Goal: Transaction & Acquisition: Purchase product/service

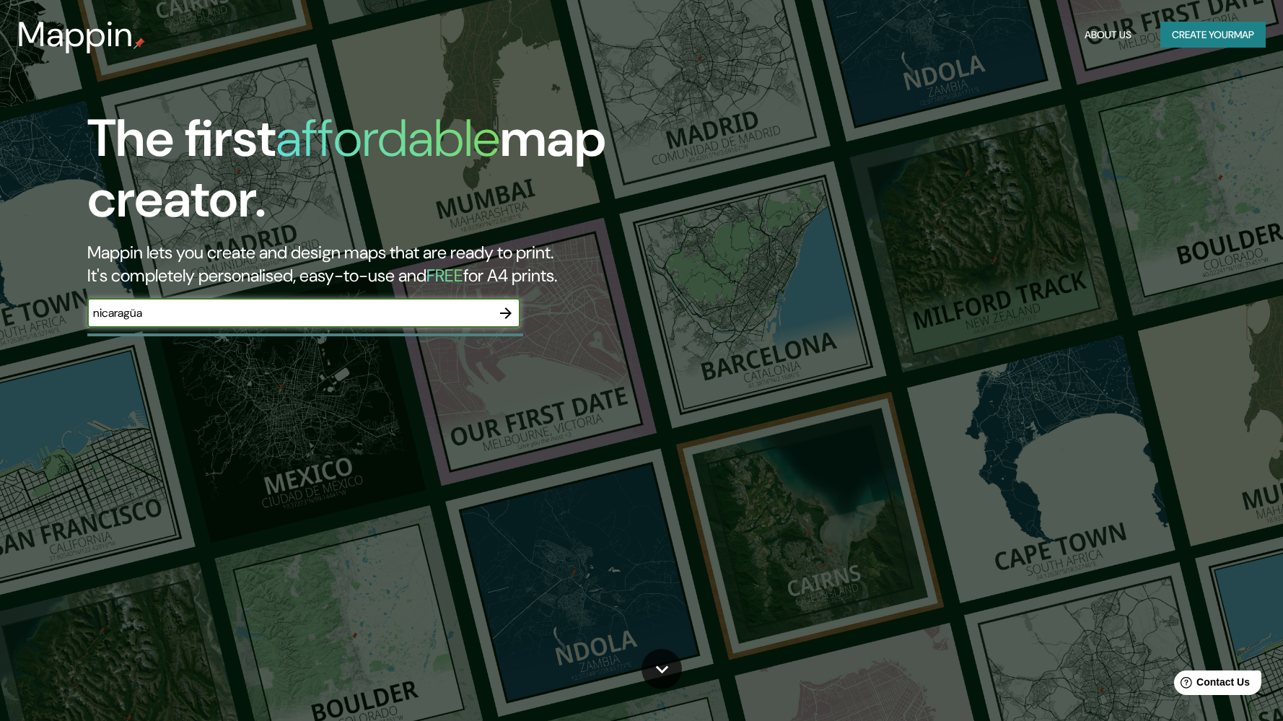
type input "nicaragüa"
click at [504, 305] on icon "button" at bounding box center [505, 313] width 17 height 17
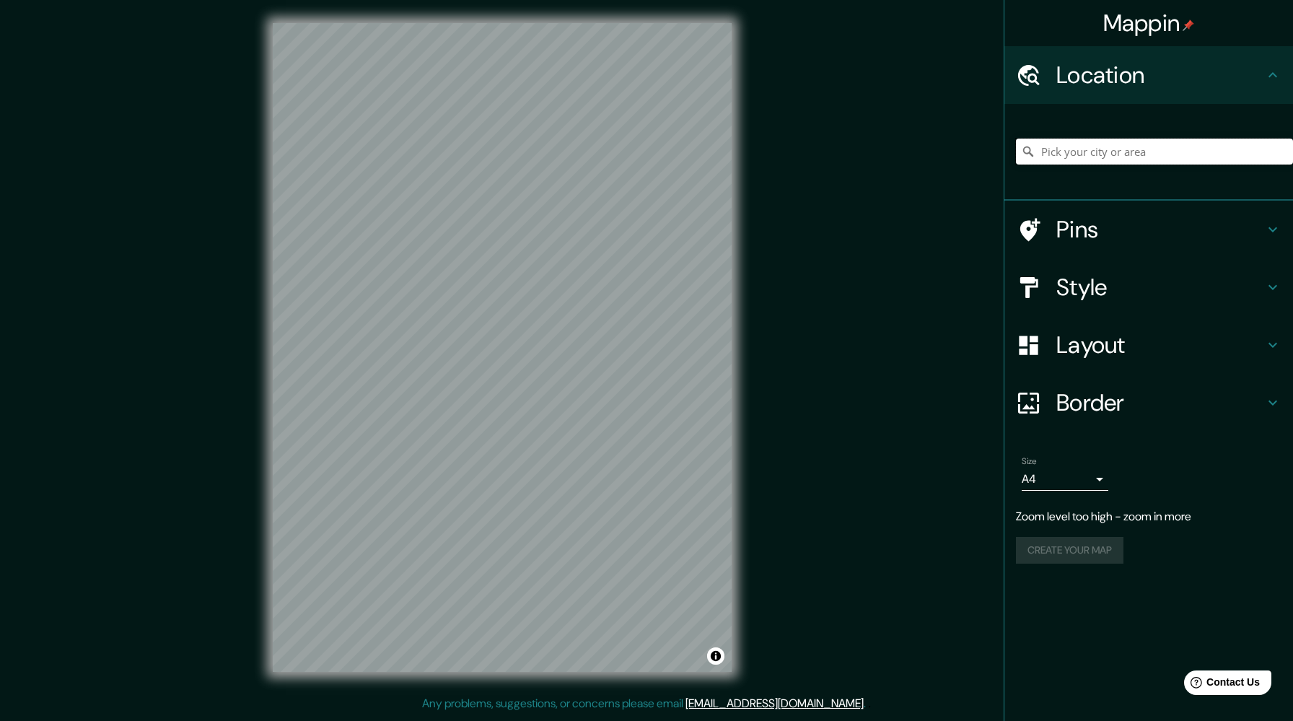
click at [1150, 146] on input "Pick your city or area" at bounding box center [1154, 152] width 277 height 26
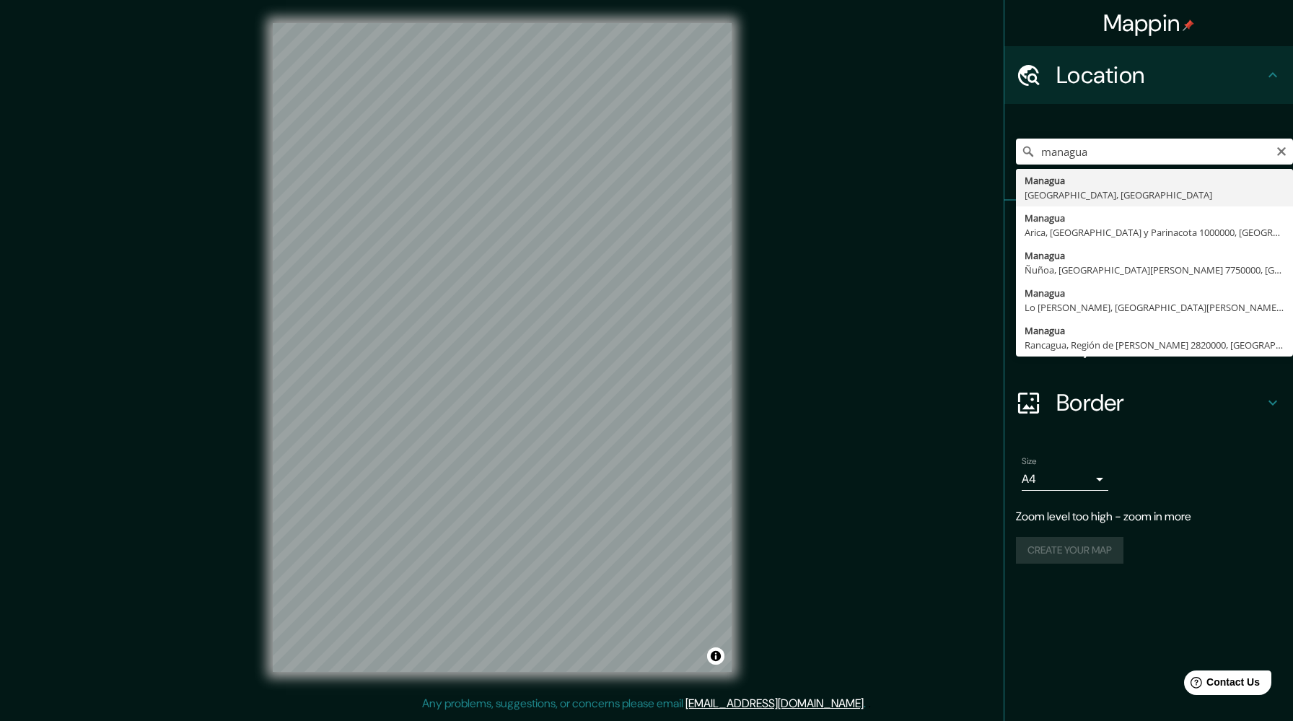
type input "[GEOGRAPHIC_DATA], [GEOGRAPHIC_DATA], [GEOGRAPHIC_DATA]"
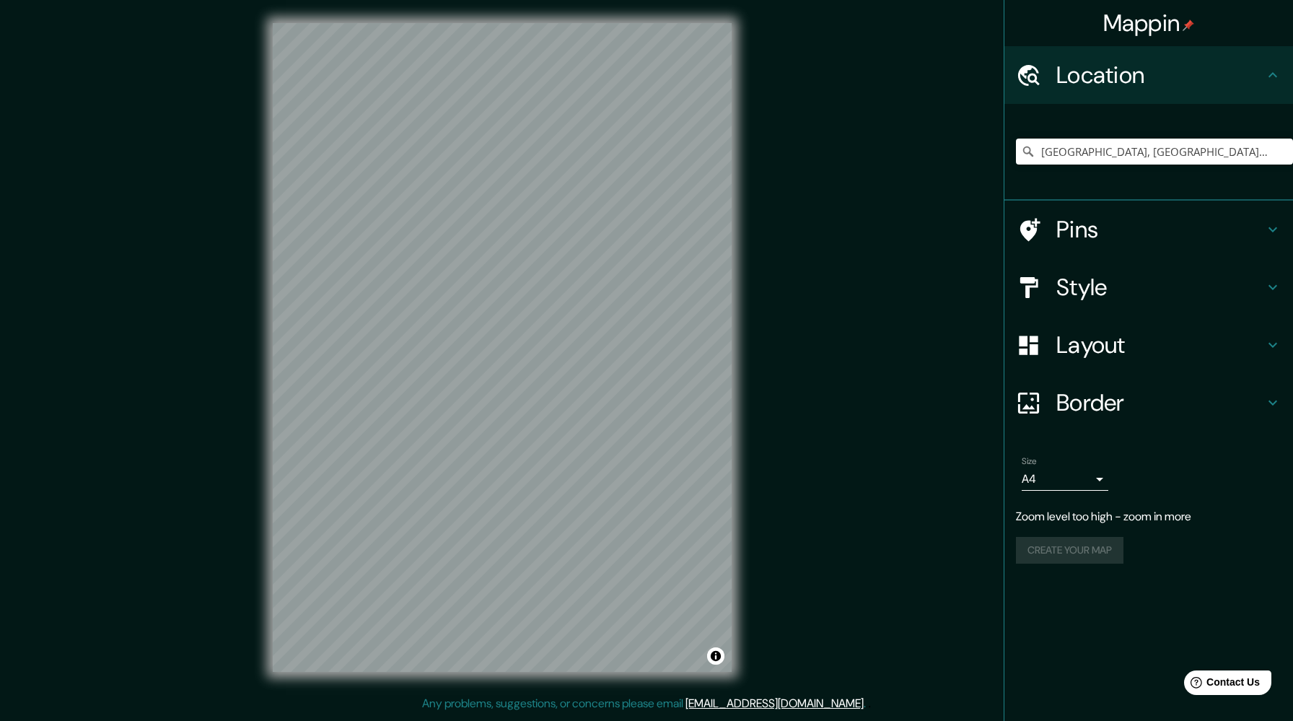
click at [1109, 226] on h4 "Pins" at bounding box center [1161, 229] width 208 height 29
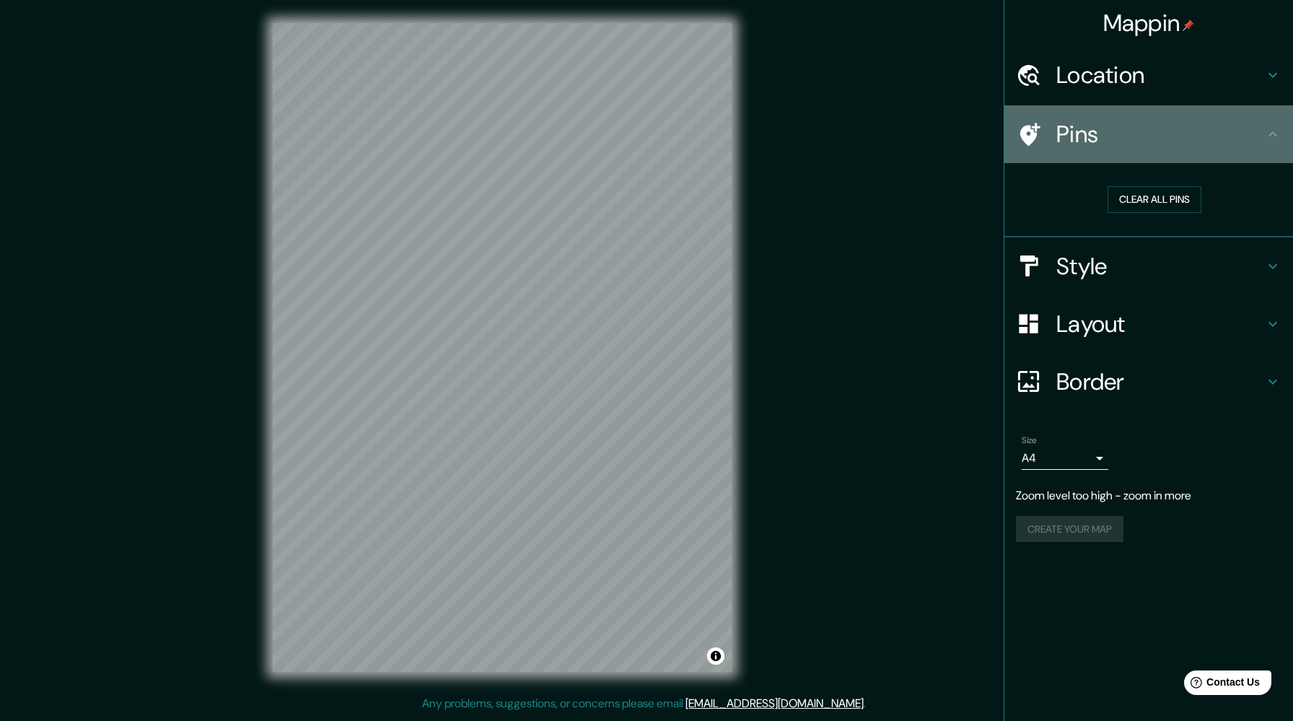
click at [1281, 130] on icon at bounding box center [1273, 134] width 17 height 17
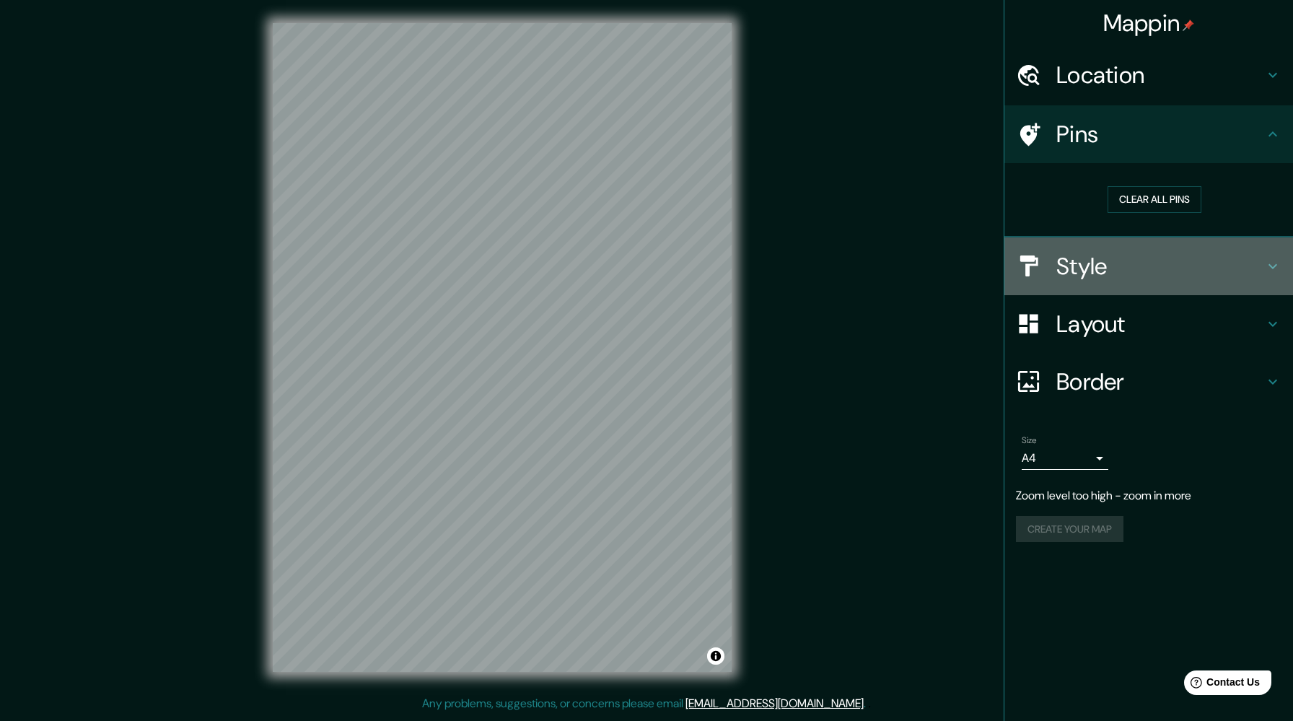
click at [1098, 258] on h4 "Style" at bounding box center [1161, 266] width 208 height 29
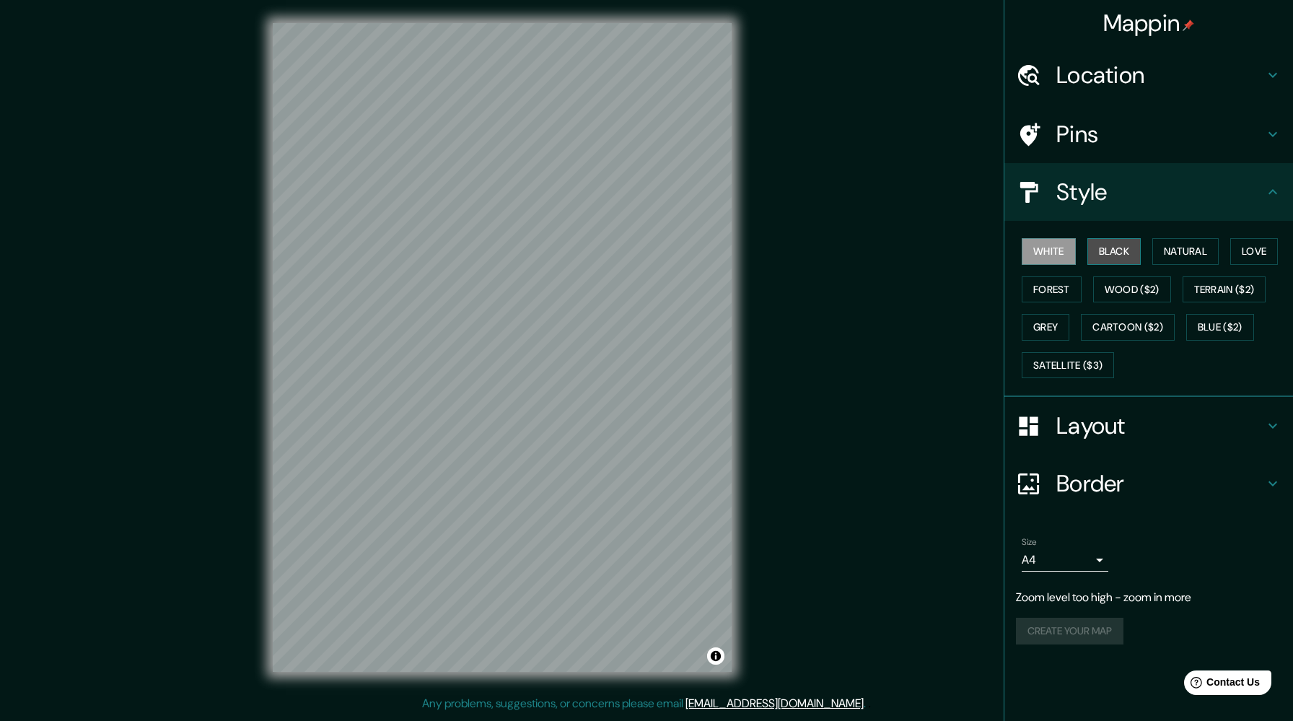
click at [1114, 242] on button "Black" at bounding box center [1115, 251] width 54 height 27
click at [1190, 243] on button "Natural" at bounding box center [1186, 251] width 66 height 27
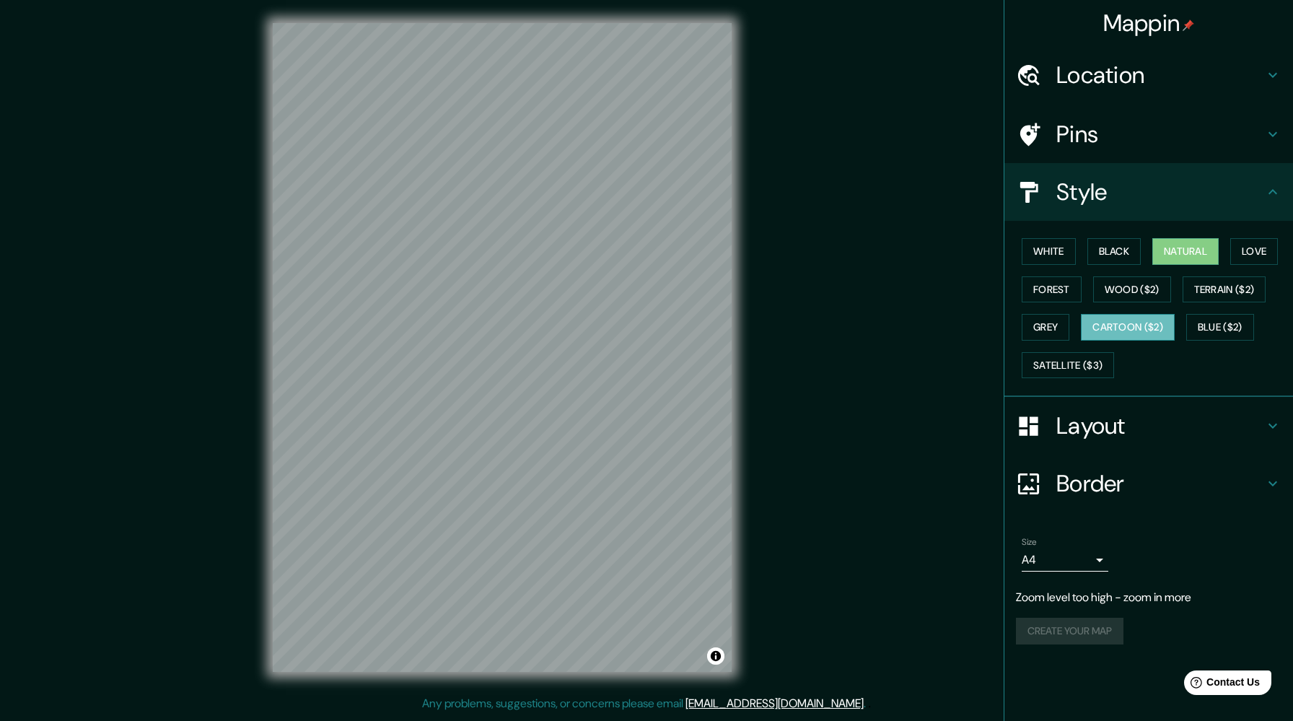
click at [1152, 322] on button "Cartoon ($2)" at bounding box center [1128, 327] width 94 height 27
click at [1059, 288] on button "Forest" at bounding box center [1052, 289] width 60 height 27
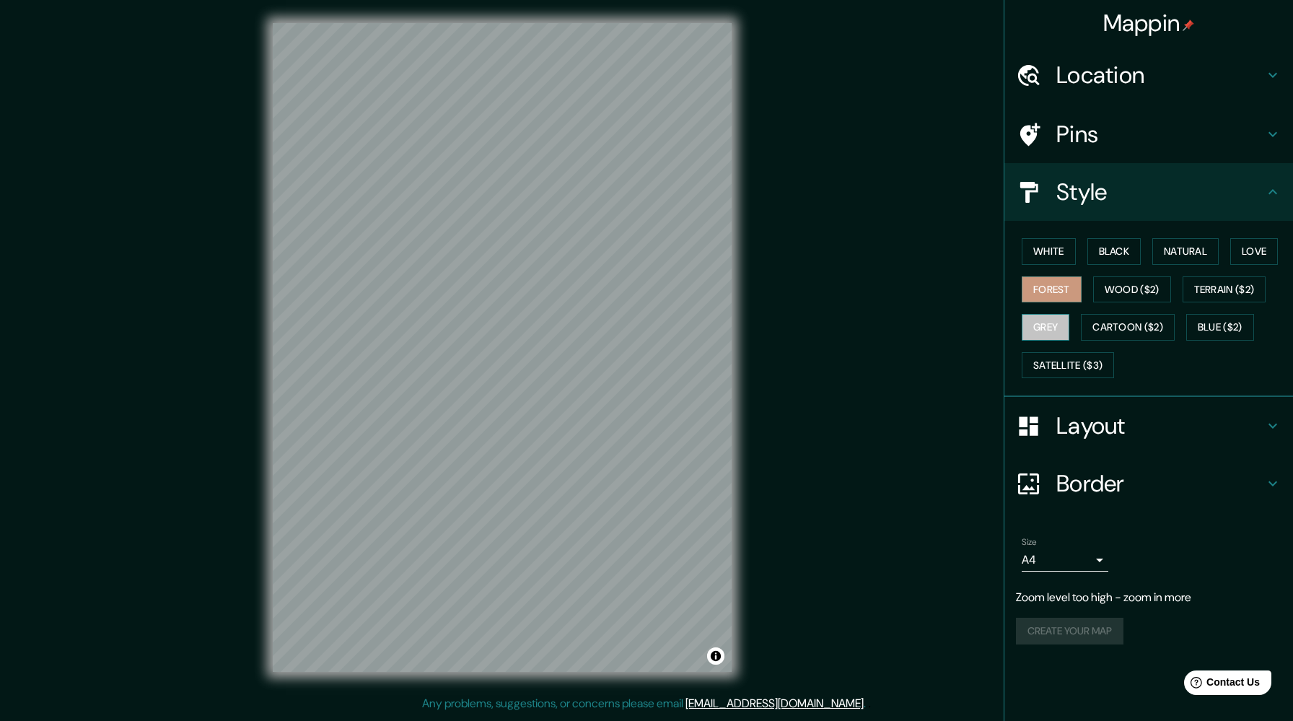
click at [1048, 324] on button "Grey" at bounding box center [1046, 327] width 48 height 27
click at [1236, 278] on button "Terrain ($2)" at bounding box center [1225, 289] width 84 height 27
click at [1090, 434] on h4 "Layout" at bounding box center [1161, 425] width 208 height 29
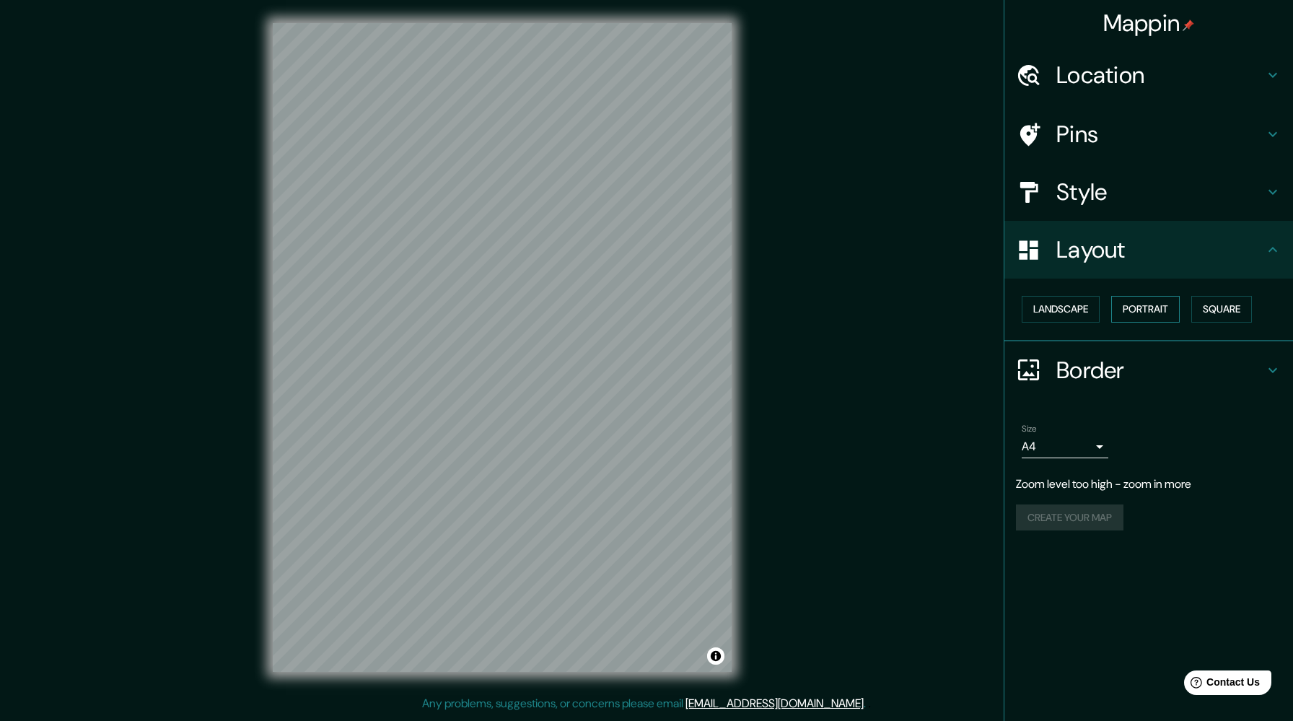
click at [1154, 306] on button "Portrait" at bounding box center [1146, 309] width 69 height 27
click at [1216, 305] on button "Square" at bounding box center [1222, 309] width 61 height 27
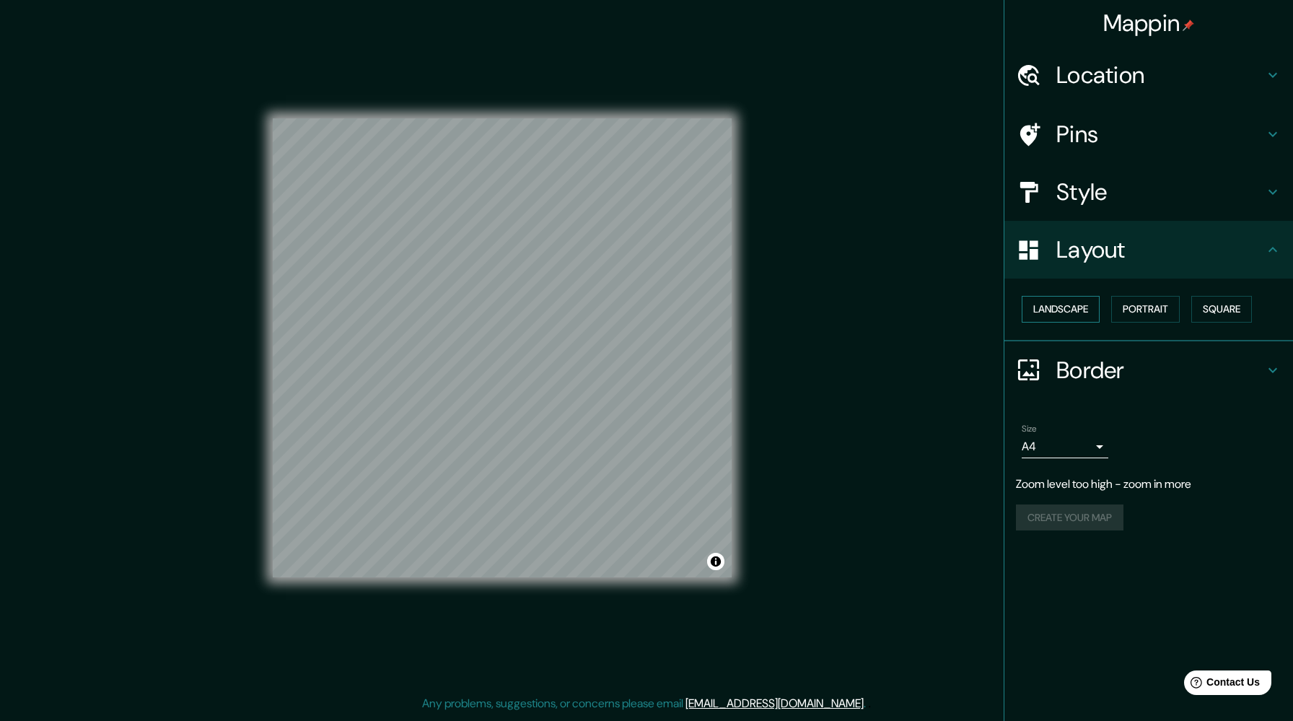
click at [1059, 310] on button "Landscape" at bounding box center [1061, 309] width 78 height 27
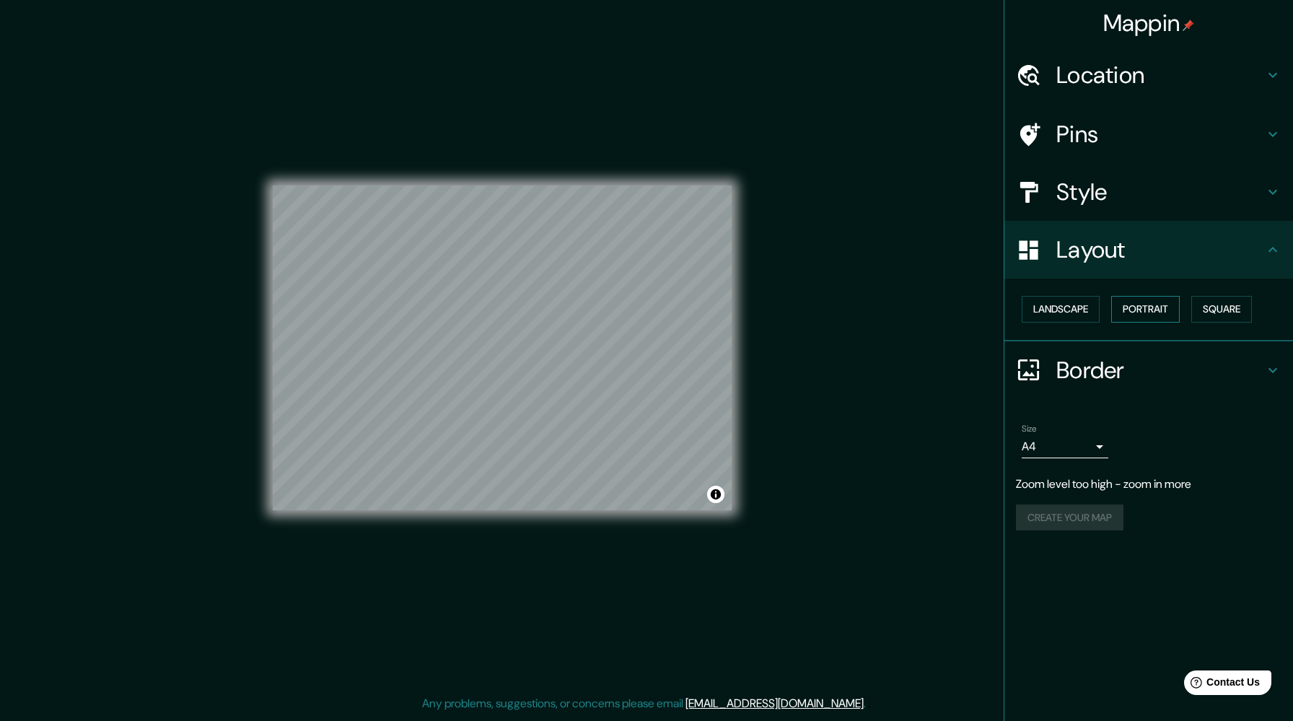
click at [1139, 300] on button "Portrait" at bounding box center [1146, 309] width 69 height 27
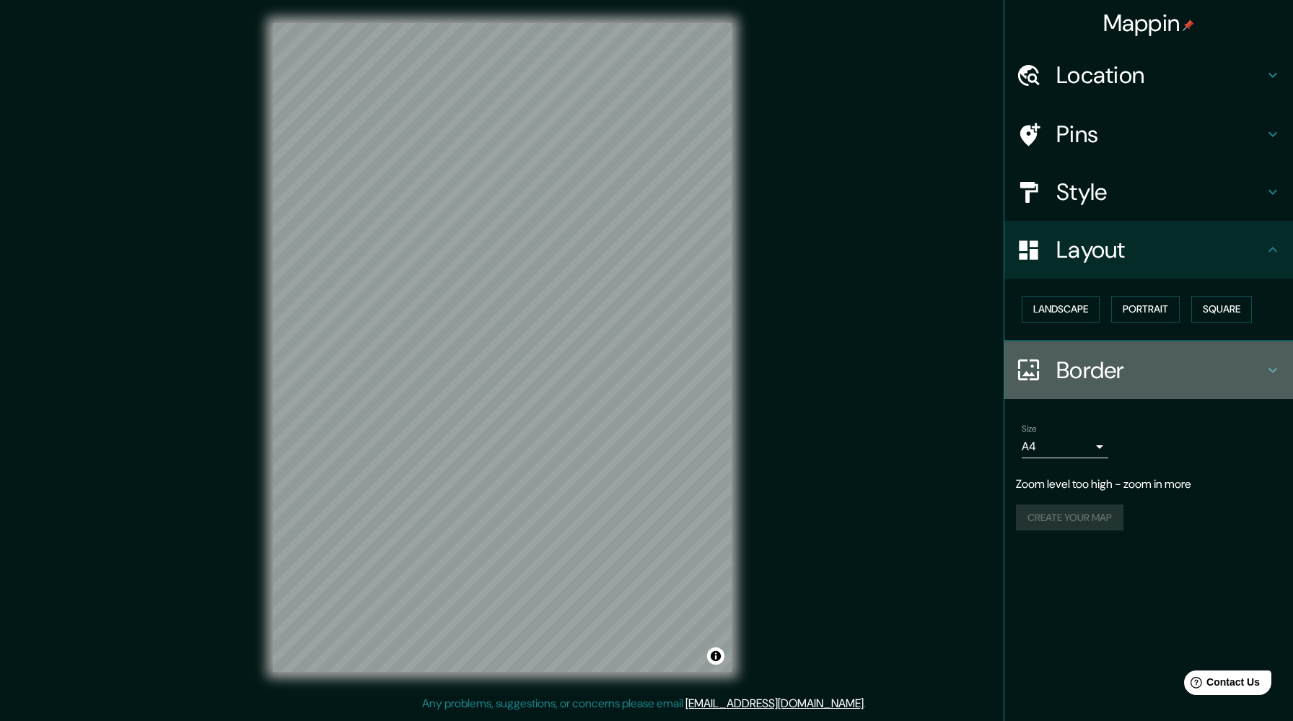
click at [1076, 366] on h4 "Border" at bounding box center [1161, 370] width 208 height 29
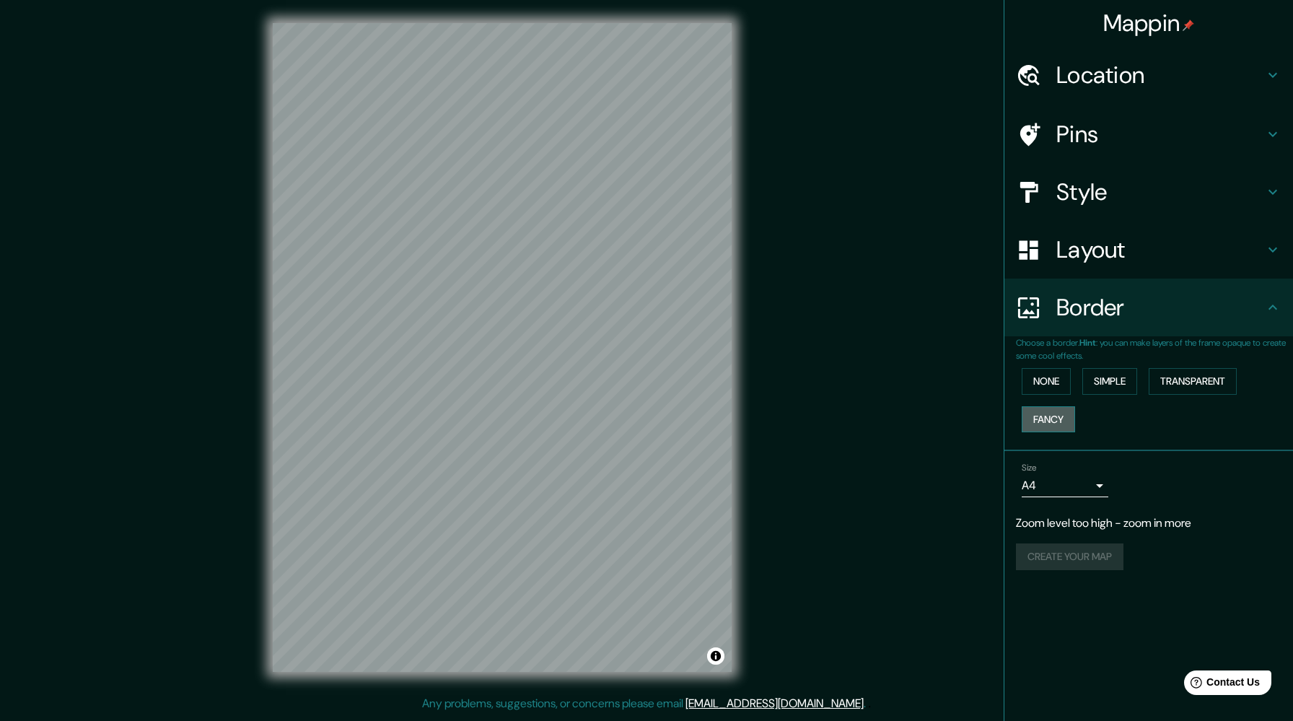
click at [1059, 411] on button "Fancy" at bounding box center [1048, 419] width 53 height 27
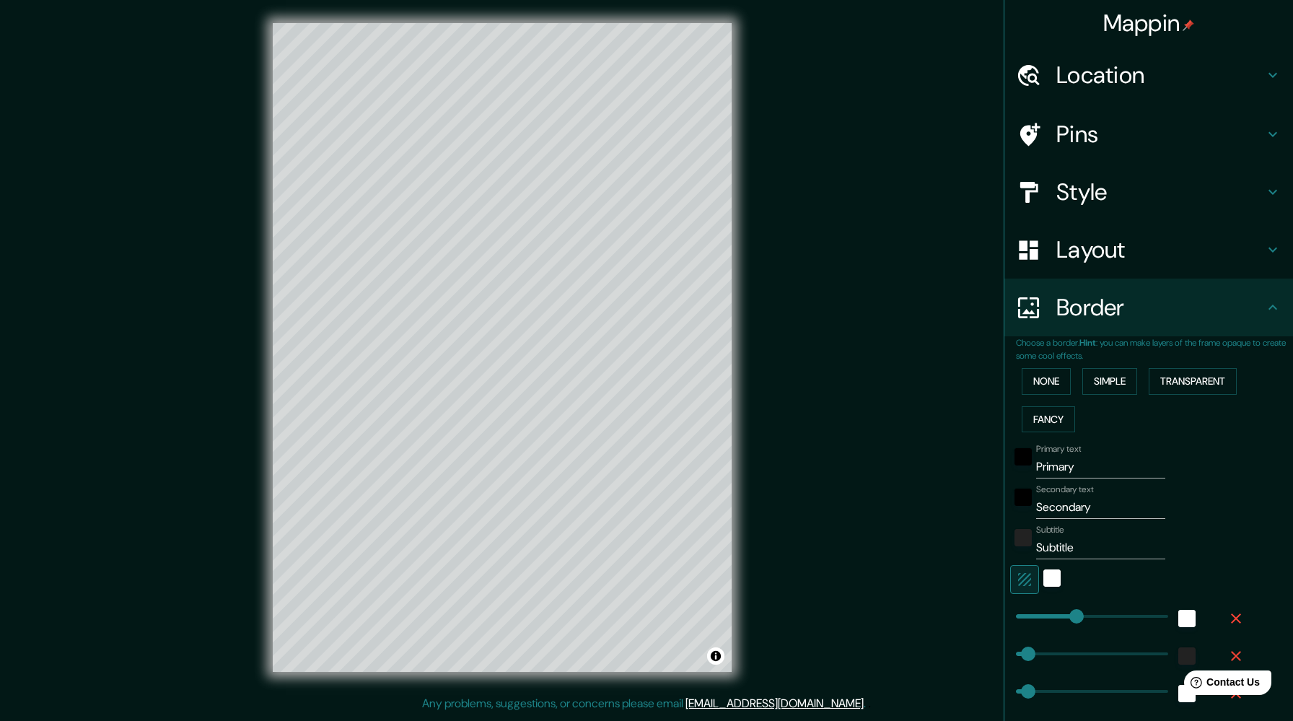
click at [1247, 372] on div "None Simple Transparent Fancy" at bounding box center [1154, 400] width 277 height 76
click at [1235, 375] on button "Transparent" at bounding box center [1193, 381] width 88 height 27
click at [1068, 375] on div "None Simple Transparent Fancy" at bounding box center [1154, 400] width 277 height 76
click at [1056, 379] on button "None" at bounding box center [1046, 381] width 49 height 27
